Goal: Find contact information: Find contact information

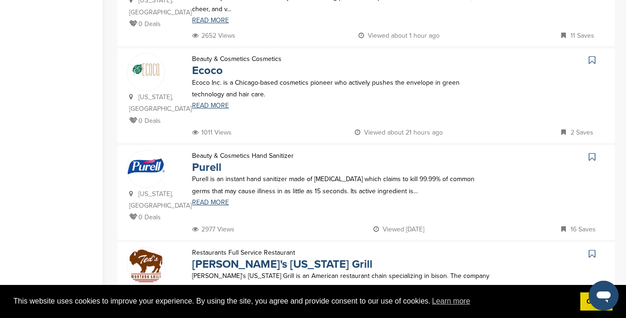
scroll to position [591, 0]
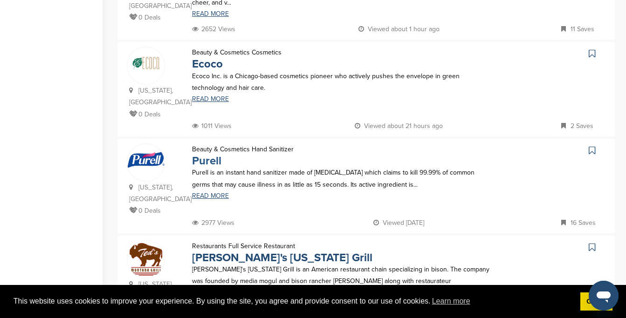
click at [207, 154] on link "Purell" at bounding box center [206, 161] width 29 height 14
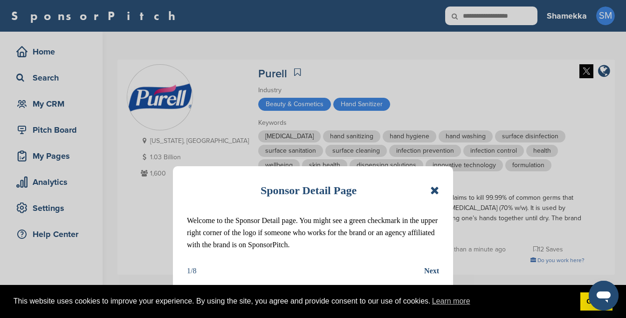
click at [434, 189] on icon at bounding box center [434, 190] width 9 height 11
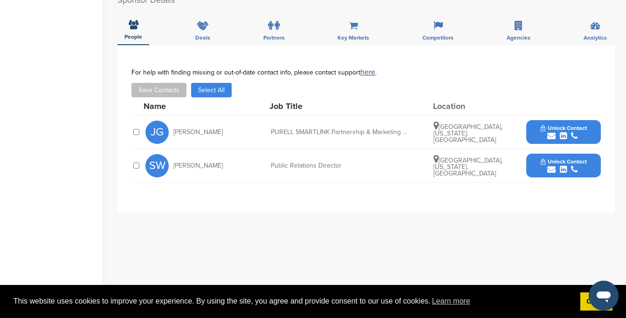
scroll to position [296, 0]
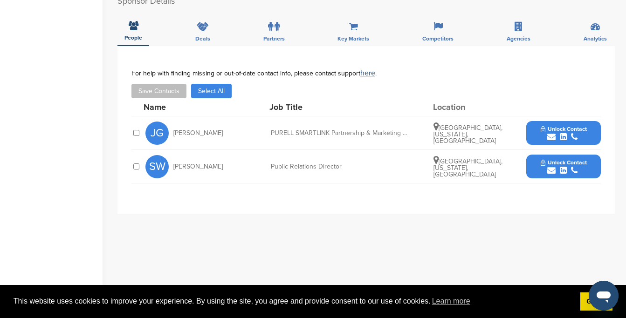
click at [548, 138] on icon "submit" at bounding box center [551, 137] width 8 height 8
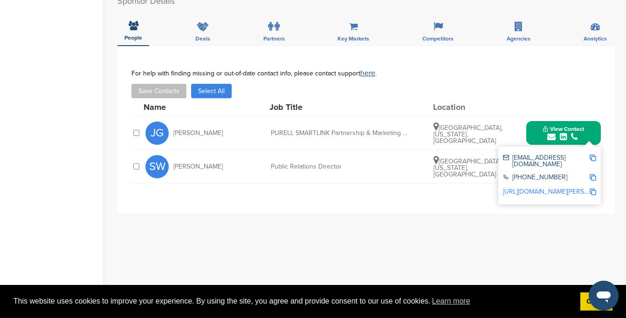
click at [593, 158] on img at bounding box center [592, 158] width 7 height 7
click at [463, 225] on div "**********" at bounding box center [365, 232] width 497 height 373
click at [569, 122] on button "View Contact" at bounding box center [562, 133] width 63 height 28
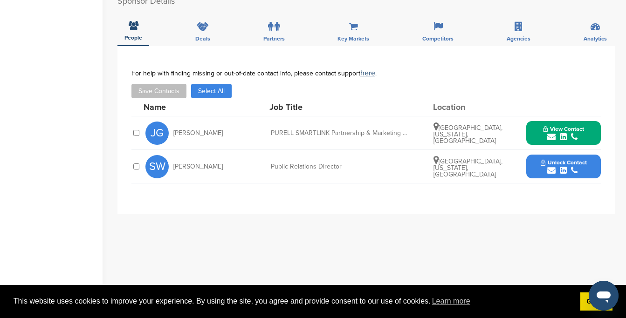
click at [588, 165] on button "Unlock Contact" at bounding box center [563, 167] width 68 height 28
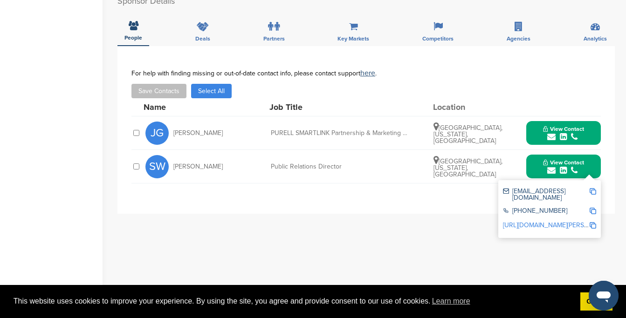
click at [590, 191] on img at bounding box center [592, 191] width 7 height 7
